Goal: Task Accomplishment & Management: Complete application form

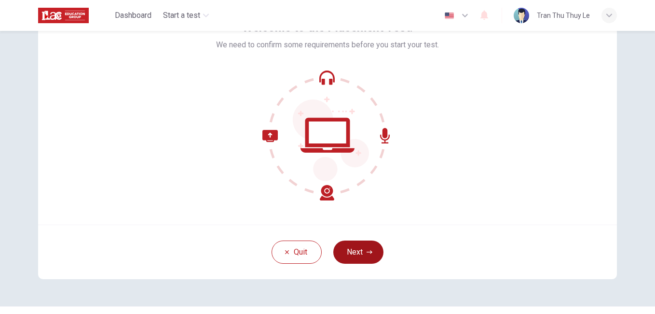
scroll to position [88, 0]
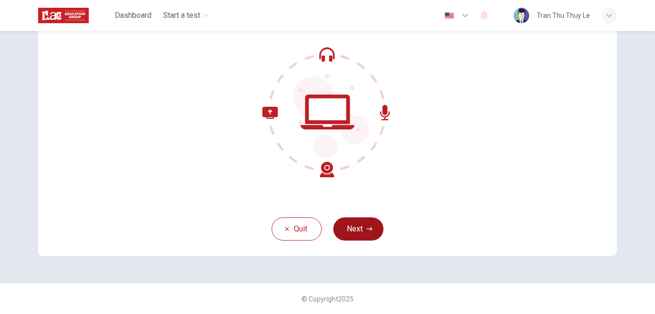
click at [353, 224] on button "Next" at bounding box center [358, 228] width 50 height 23
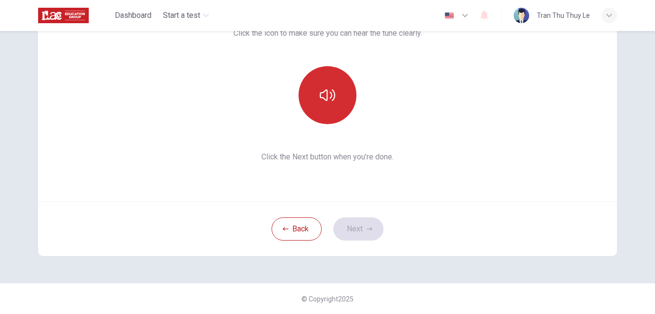
click at [328, 105] on button "button" at bounding box center [328, 95] width 58 height 58
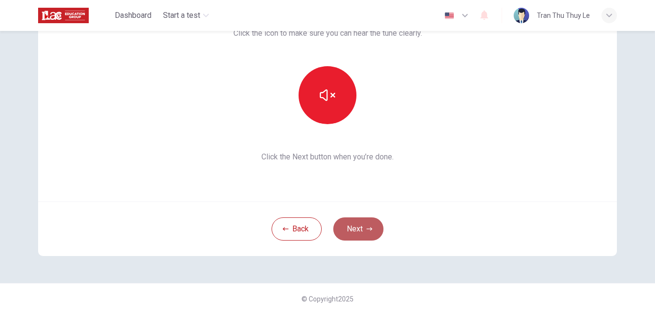
click at [358, 227] on button "Next" at bounding box center [358, 228] width 50 height 23
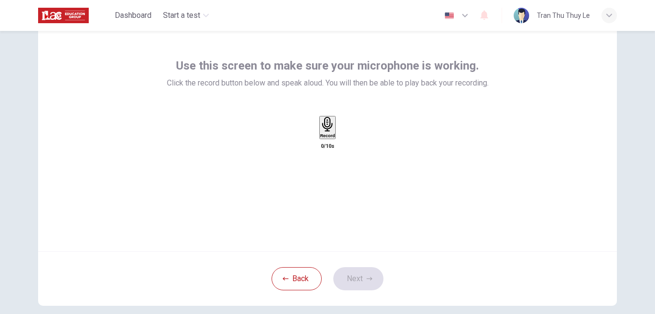
scroll to position [41, 0]
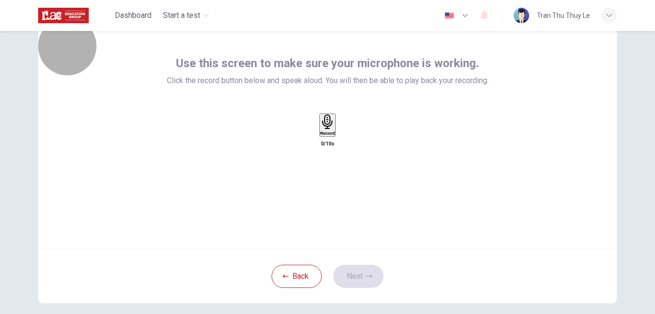
click at [334, 136] on div "Record" at bounding box center [327, 124] width 15 height 21
click at [324, 187] on h6 "Stop" at bounding box center [328, 189] width 10 height 5
click at [320, 136] on div "Record" at bounding box center [327, 124] width 15 height 21
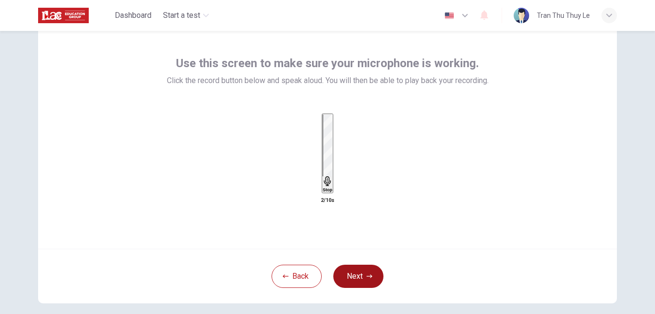
click at [367, 275] on icon "button" at bounding box center [370, 276] width 6 height 6
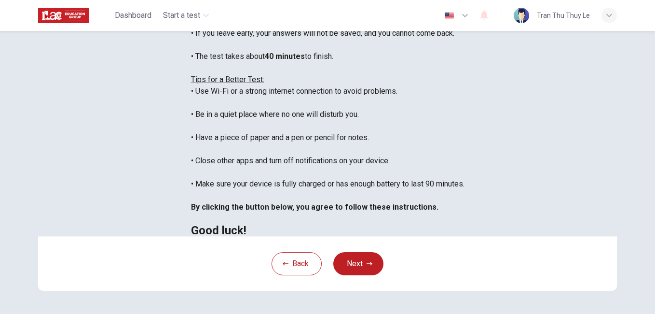
scroll to position [223, 0]
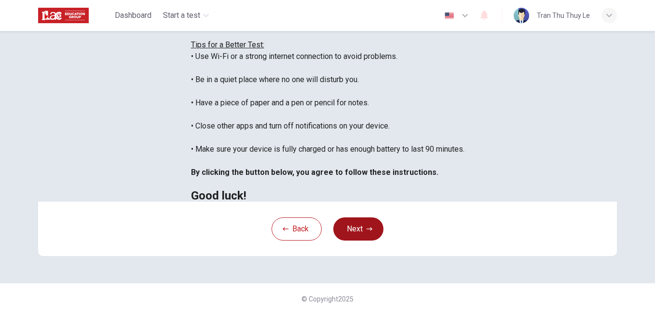
click at [351, 227] on button "Next" at bounding box center [358, 228] width 50 height 23
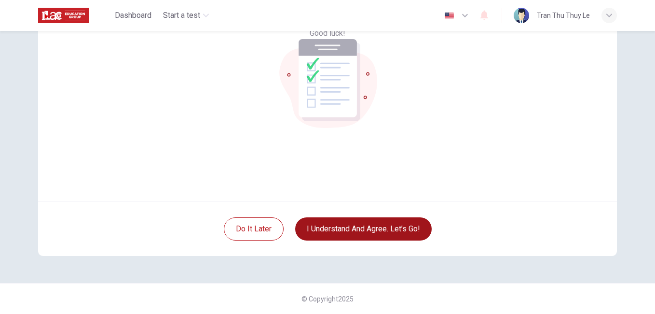
scroll to position [88, 0]
click at [380, 230] on button "I understand and agree. Let’s go!" at bounding box center [363, 228] width 137 height 23
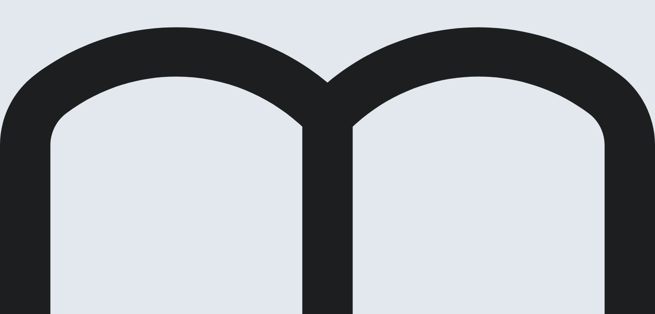
scroll to position [55, 0]
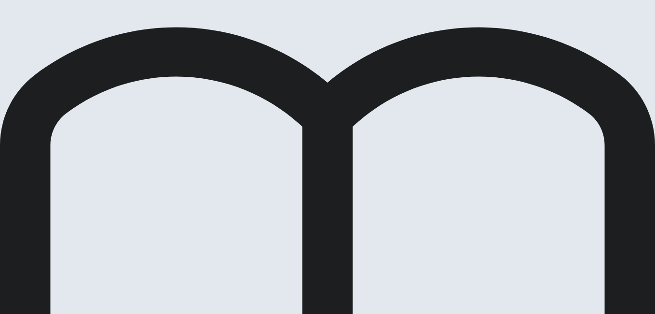
scroll to position [0, 0]
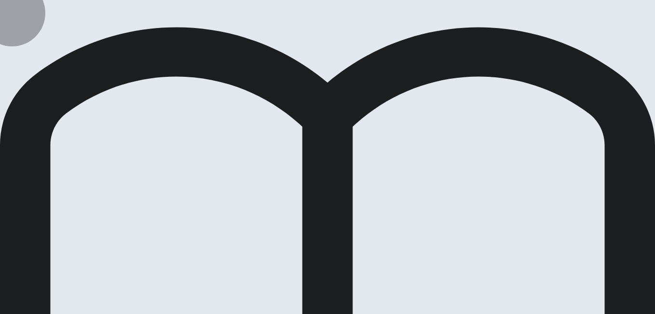
drag, startPoint x: 487, startPoint y: 18, endPoint x: 482, endPoint y: 22, distance: 5.8
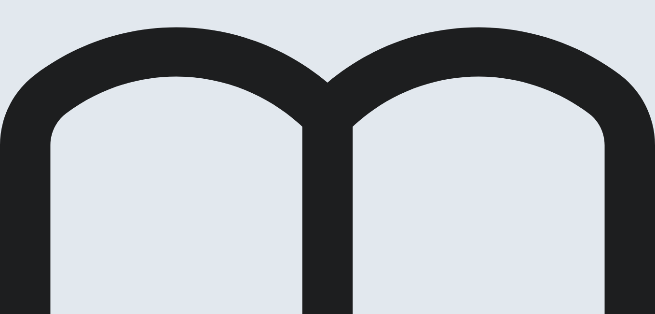
drag, startPoint x: 289, startPoint y: 221, endPoint x: 317, endPoint y: 202, distance: 33.9
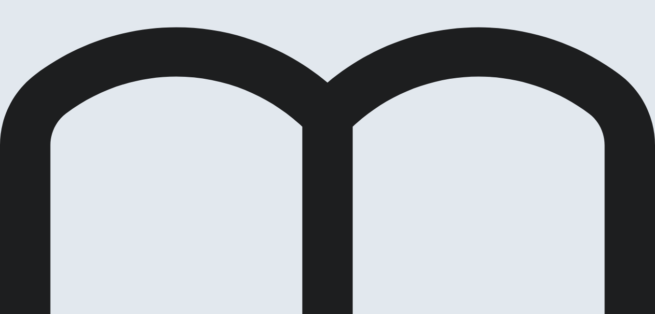
drag, startPoint x: 491, startPoint y: 23, endPoint x: 489, endPoint y: 44, distance: 21.3
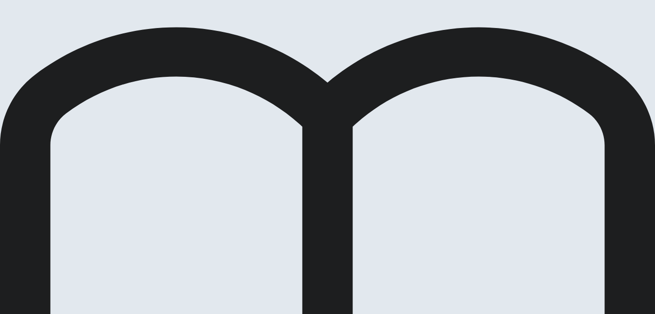
scroll to position [174, 0]
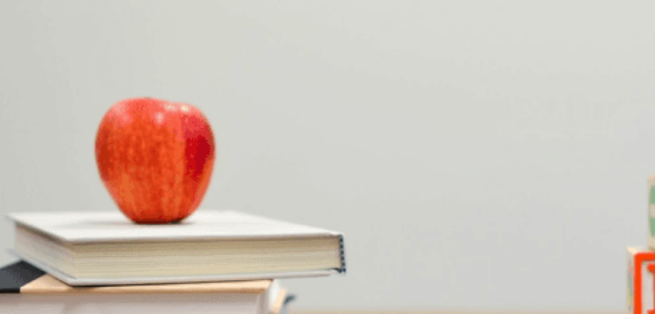
type input "0"
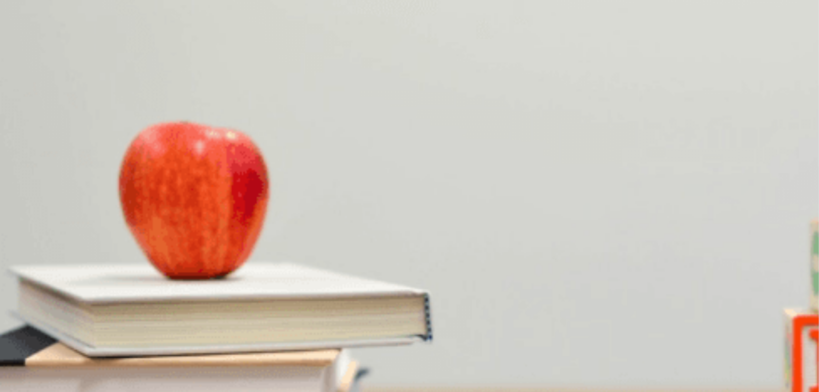
scroll to position [0, 0]
drag, startPoint x: 614, startPoint y: 0, endPoint x: 550, endPoint y: 91, distance: 110.5
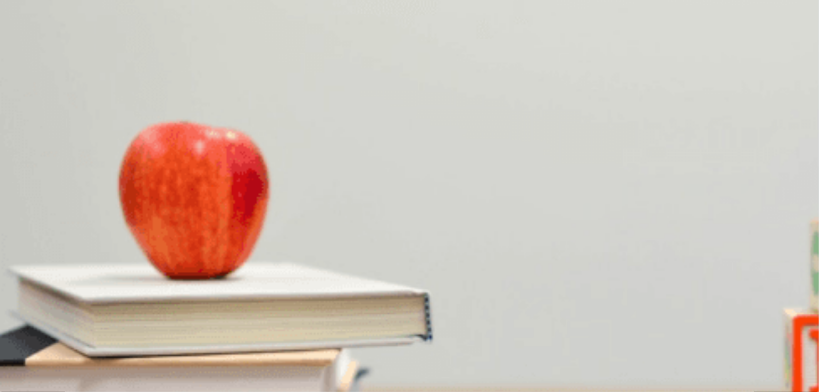
scroll to position [678, 0]
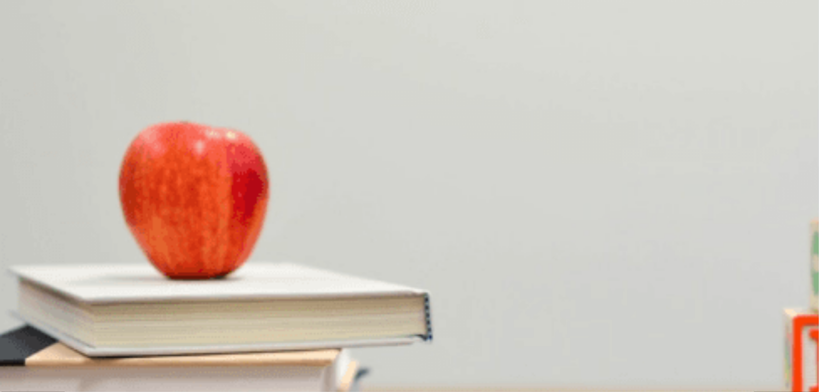
scroll to position [174, 0]
drag, startPoint x: 700, startPoint y: 161, endPoint x: 694, endPoint y: 158, distance: 6.7
drag, startPoint x: 697, startPoint y: 167, endPoint x: 691, endPoint y: 163, distance: 8.3
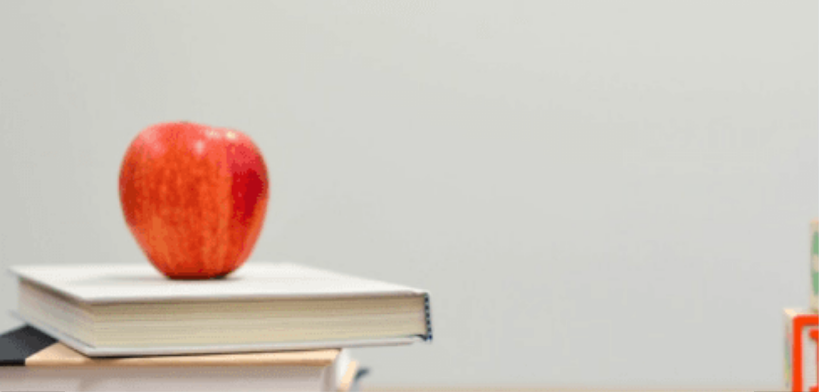
scroll to position [678, 0]
drag, startPoint x: 765, startPoint y: 0, endPoint x: 775, endPoint y: 221, distance: 220.6
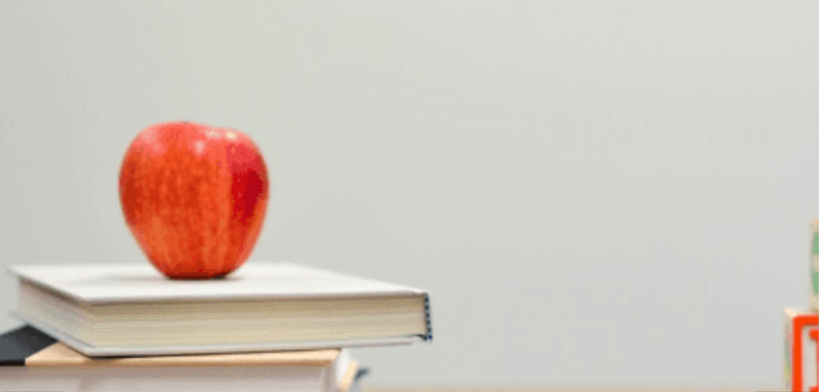
drag, startPoint x: 1266, startPoint y: 3, endPoint x: 534, endPoint y: 102, distance: 738.4
type input "0"
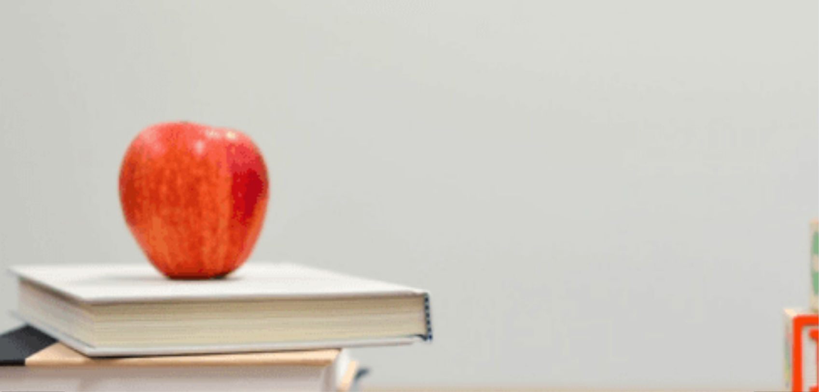
drag, startPoint x: 696, startPoint y: 199, endPoint x: 686, endPoint y: 160, distance: 40.2
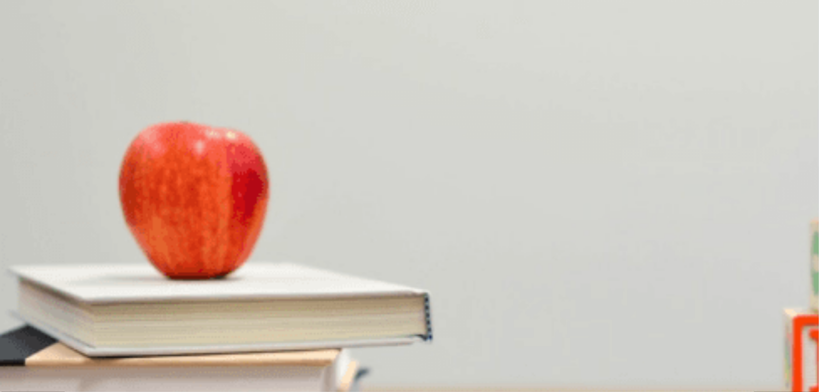
scroll to position [172, 0]
drag, startPoint x: 688, startPoint y: 165, endPoint x: 695, endPoint y: 178, distance: 14.5
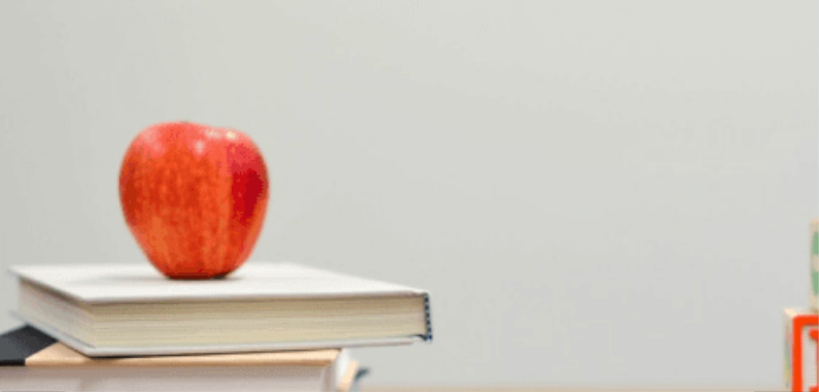
scroll to position [169, 0]
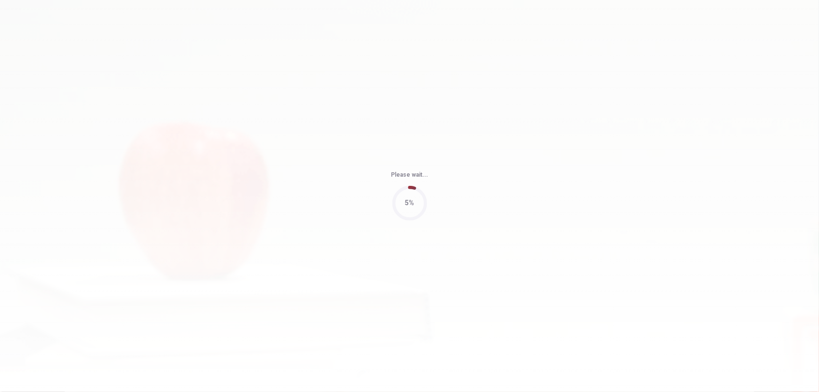
type input "0"
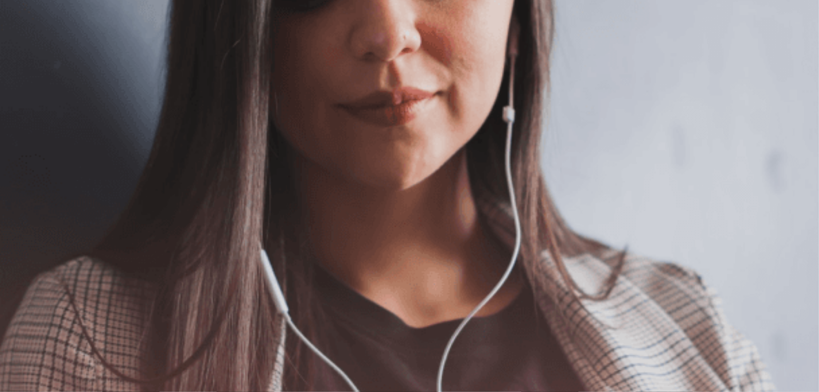
scroll to position [129, 0]
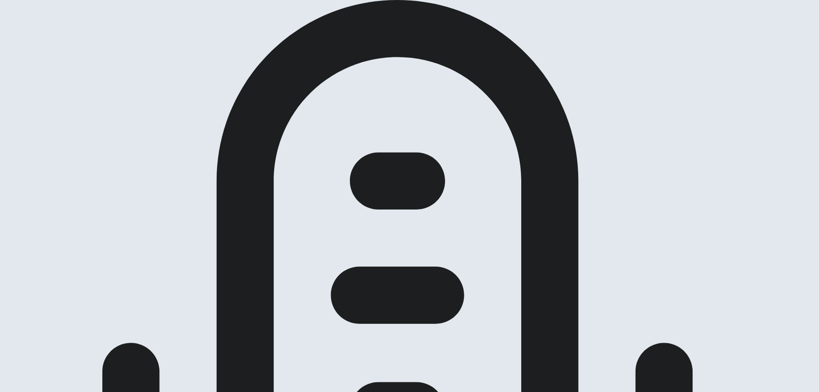
drag, startPoint x: 560, startPoint y: 140, endPoint x: 562, endPoint y: 150, distance: 10.8
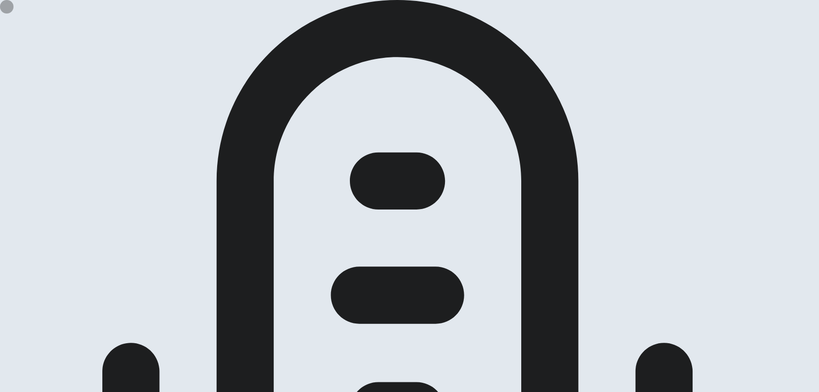
drag, startPoint x: 548, startPoint y: 150, endPoint x: 546, endPoint y: 168, distance: 18.4
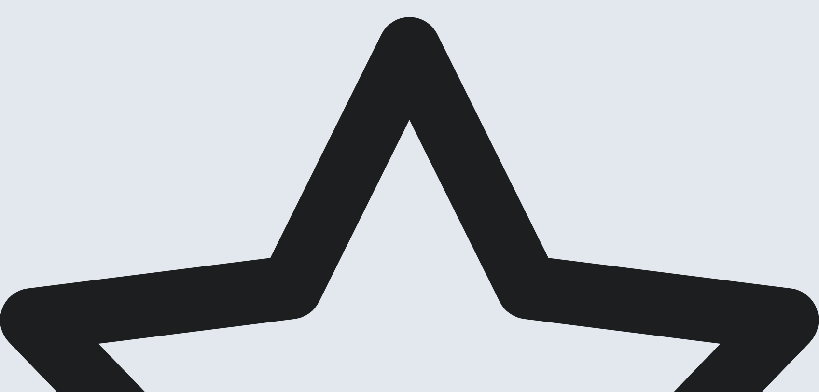
scroll to position [0, 0]
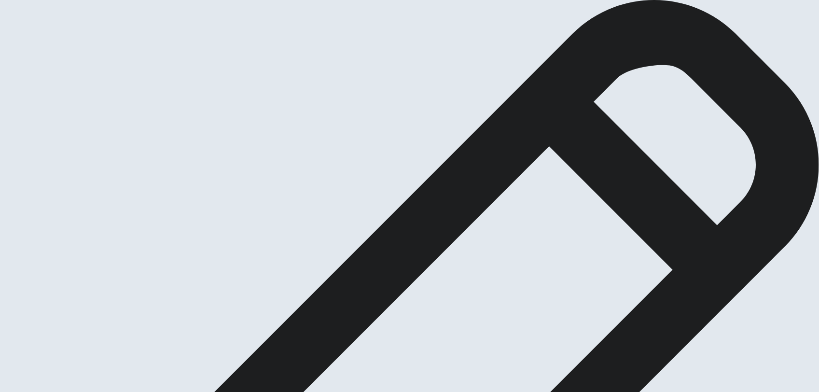
drag, startPoint x: 244, startPoint y: 179, endPoint x: 276, endPoint y: 167, distance: 34.0
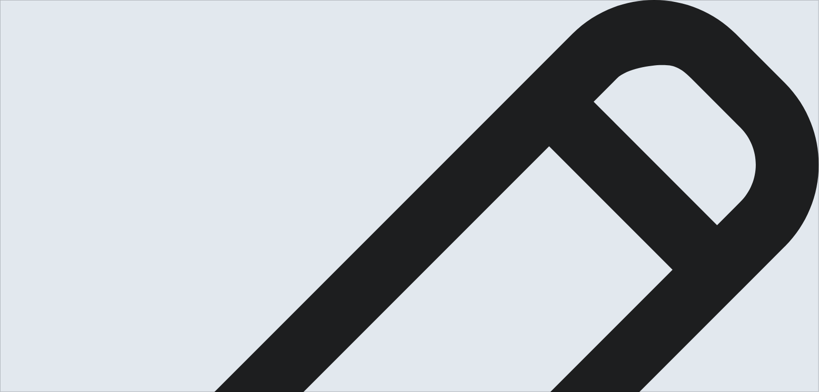
type textarea "In my opinion , I would like to live in the countryside .Firstly, in this place…"
